Goal: Task Accomplishment & Management: Use online tool/utility

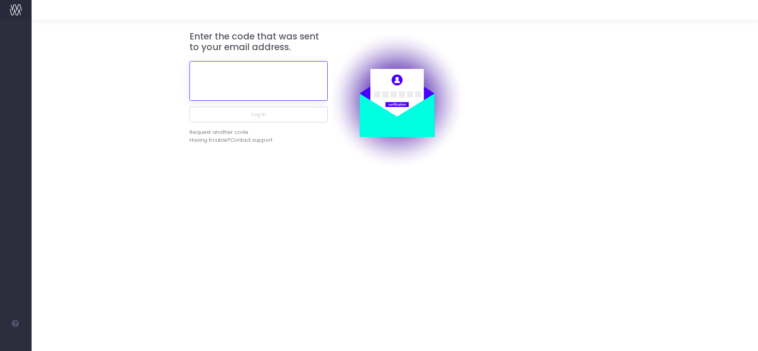
click at [282, 81] on input "text" at bounding box center [258, 80] width 138 height 39
paste input "239325"
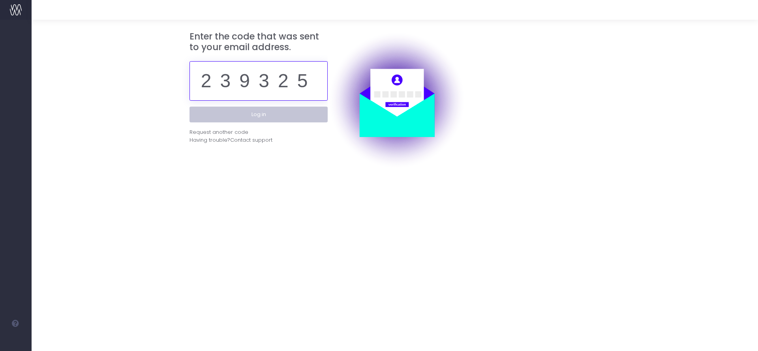
type input "239325"
click at [258, 112] on button "Log in" at bounding box center [258, 115] width 138 height 16
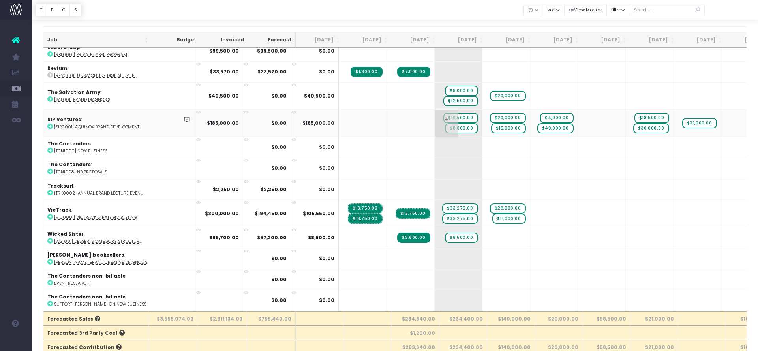
scroll to position [36, 0]
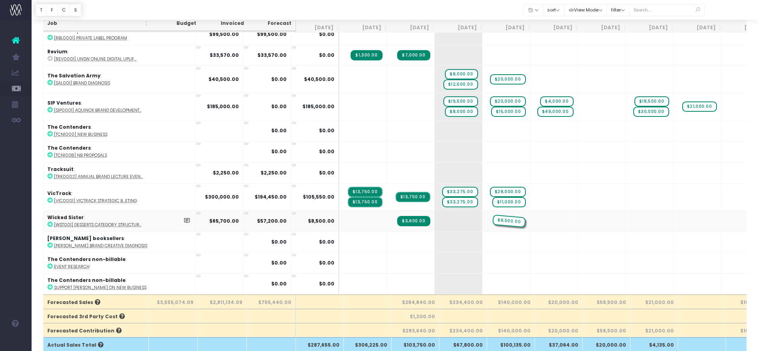
drag, startPoint x: 419, startPoint y: 219, endPoint x: 455, endPoint y: 219, distance: 35.9
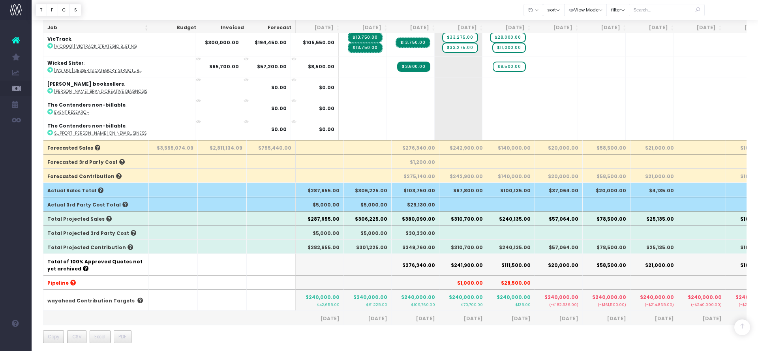
scroll to position [124, 0]
